Goal: Information Seeking & Learning: Check status

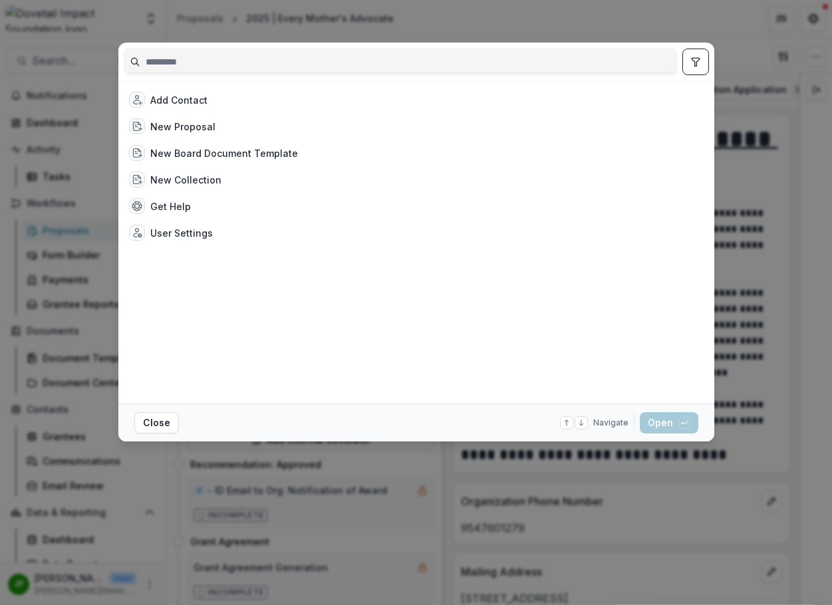
click at [162, 51] on div at bounding box center [416, 62] width 585 height 39
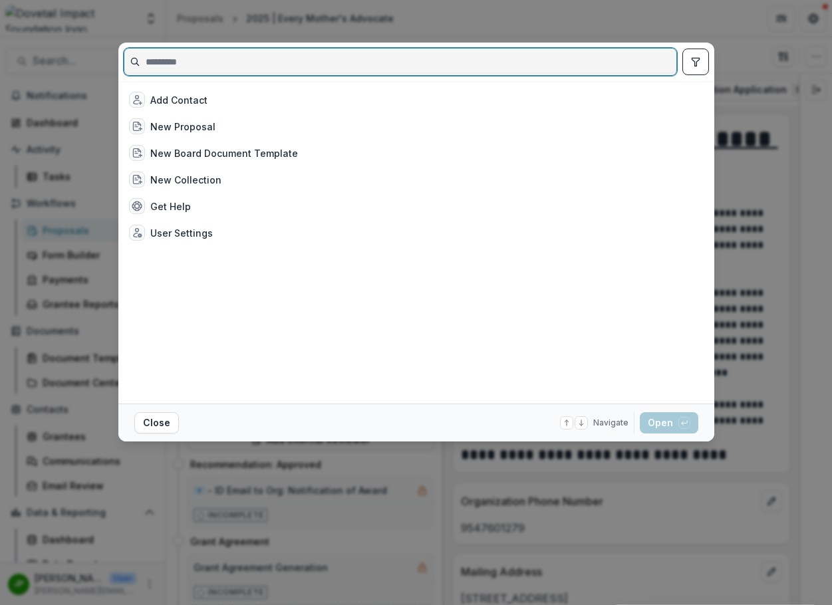
click at [165, 56] on input at bounding box center [400, 61] width 552 height 21
type input "*"
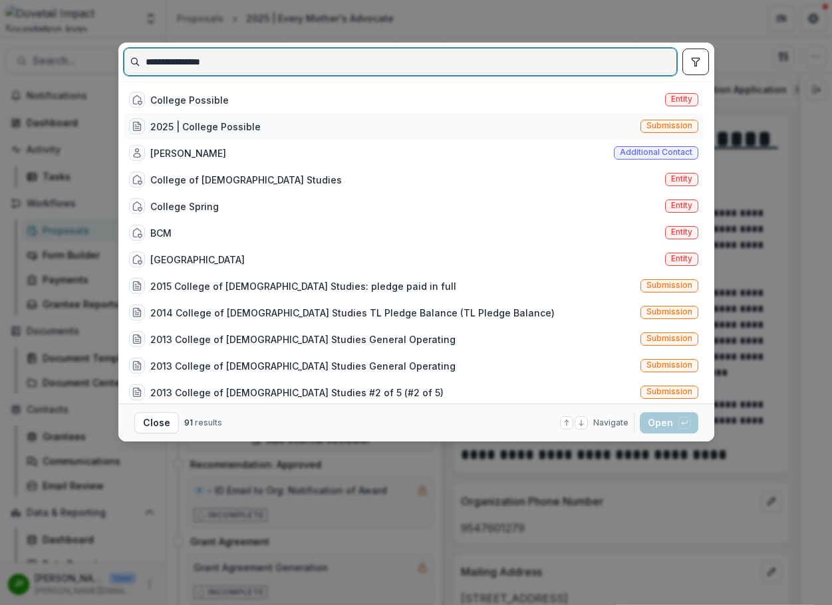
type input "**********"
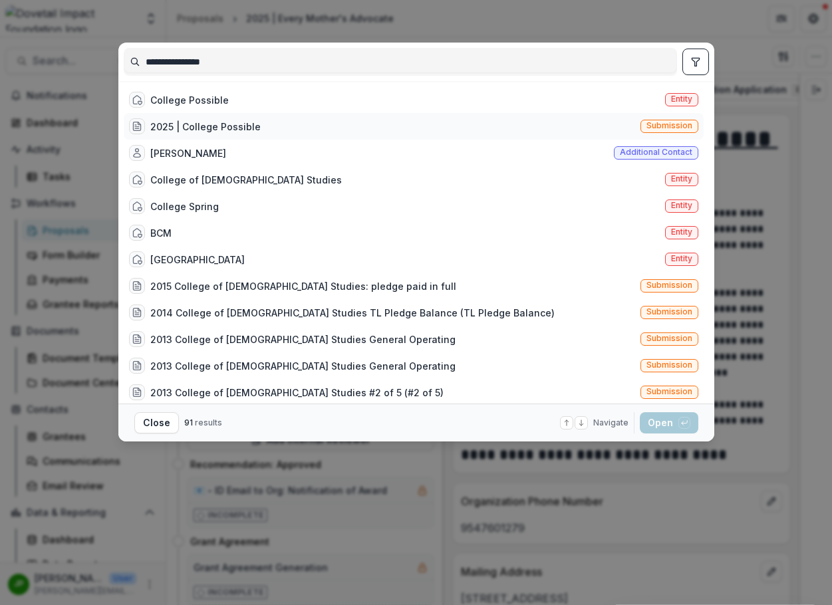
click at [239, 128] on div "2025 | College Possible" at bounding box center [205, 127] width 110 height 14
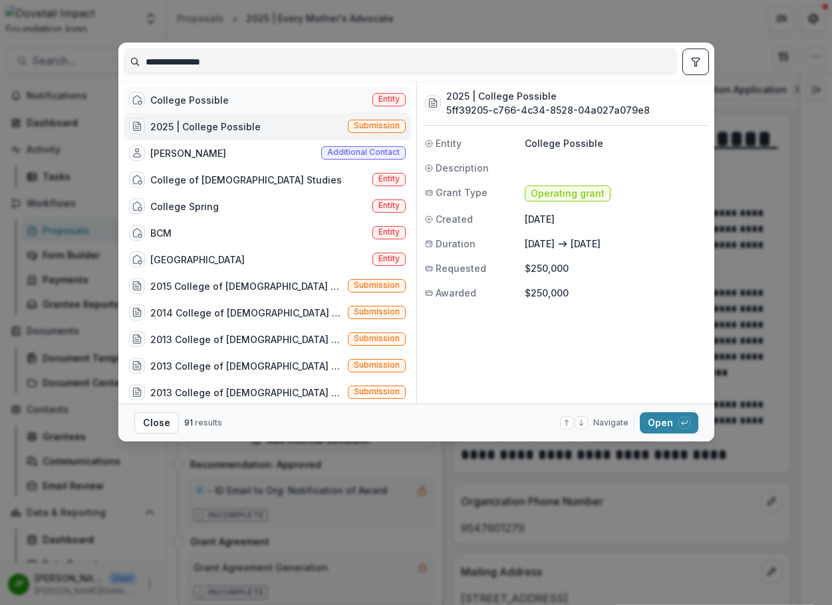
click at [233, 96] on div "College Possible Entity" at bounding box center [267, 99] width 287 height 27
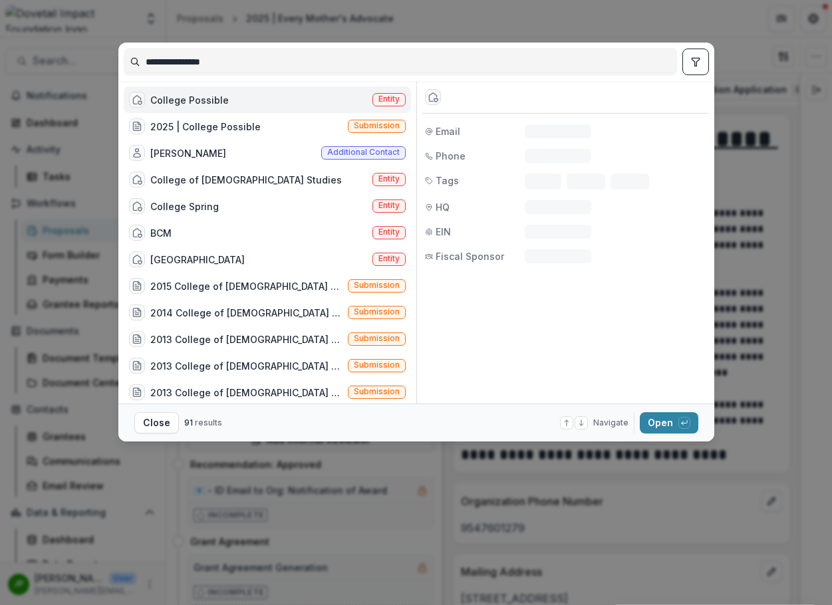
click at [233, 96] on div "College Possible Entity" at bounding box center [267, 99] width 287 height 27
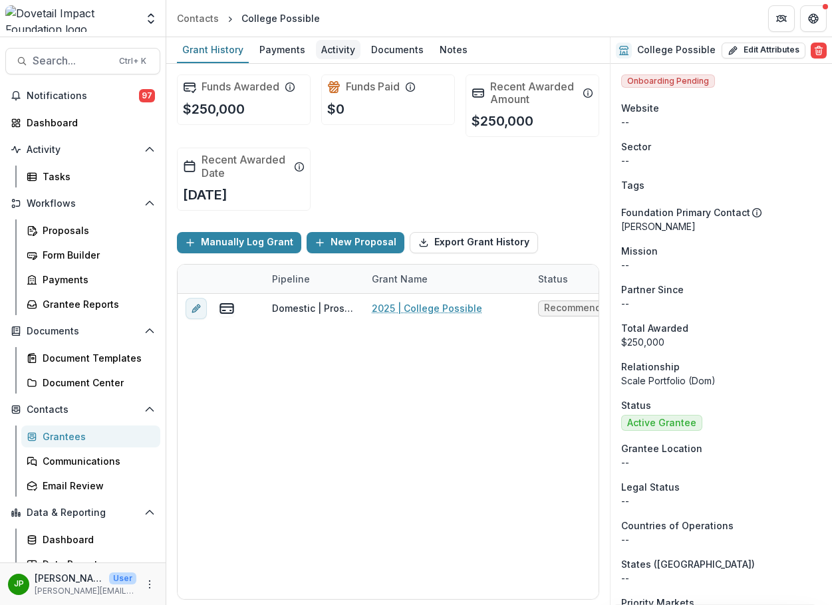
click at [346, 53] on div "Activity" at bounding box center [338, 49] width 45 height 19
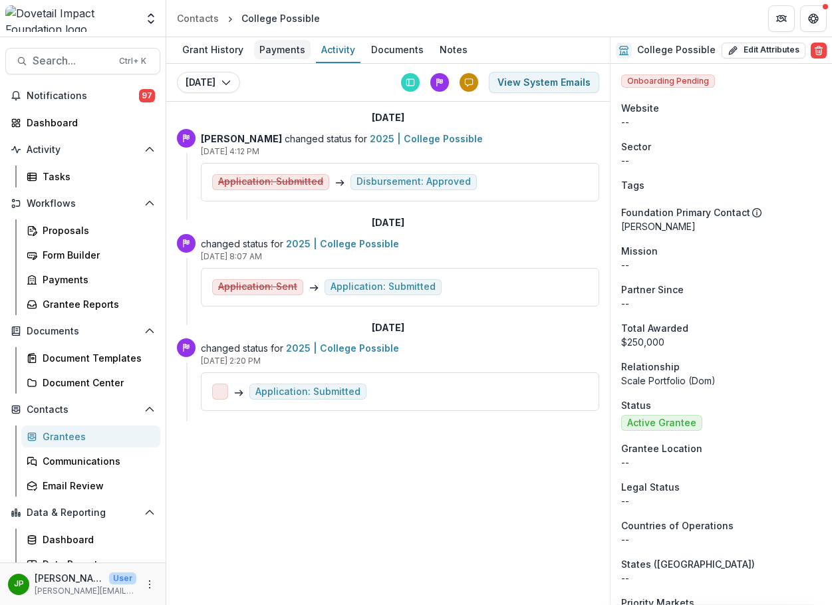
click at [273, 53] on div "Payments" at bounding box center [282, 49] width 57 height 19
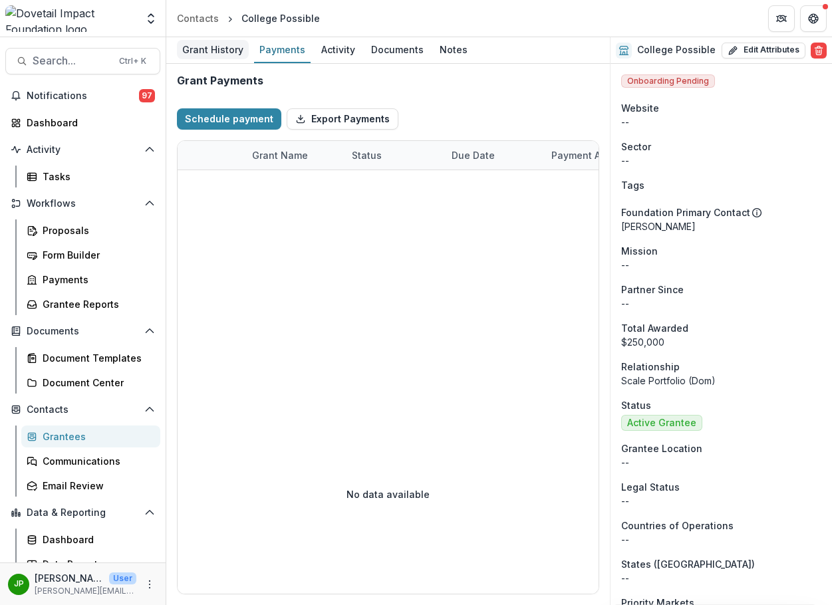
click at [223, 50] on div "Grant History" at bounding box center [213, 49] width 72 height 19
